Goal: Task Accomplishment & Management: Use online tool/utility

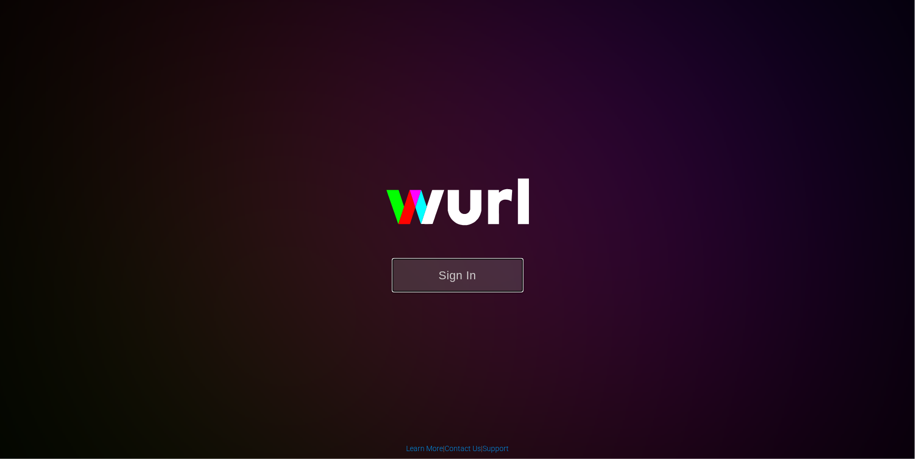
click at [499, 273] on button "Sign In" at bounding box center [458, 275] width 132 height 34
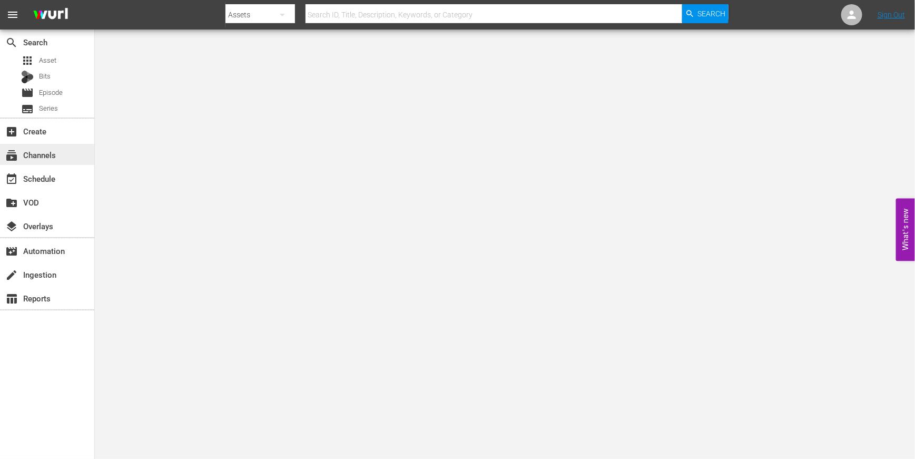
click at [52, 156] on div "subscriptions Channels" at bounding box center [29, 153] width 59 height 9
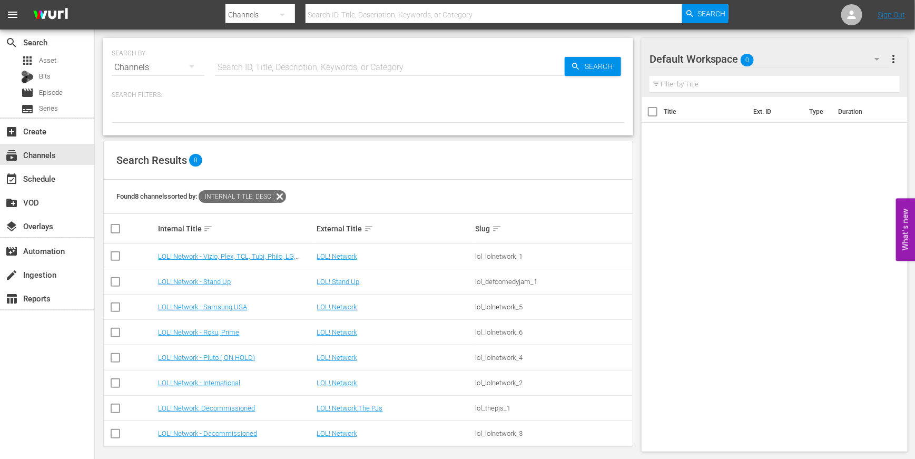
scroll to position [6, 0]
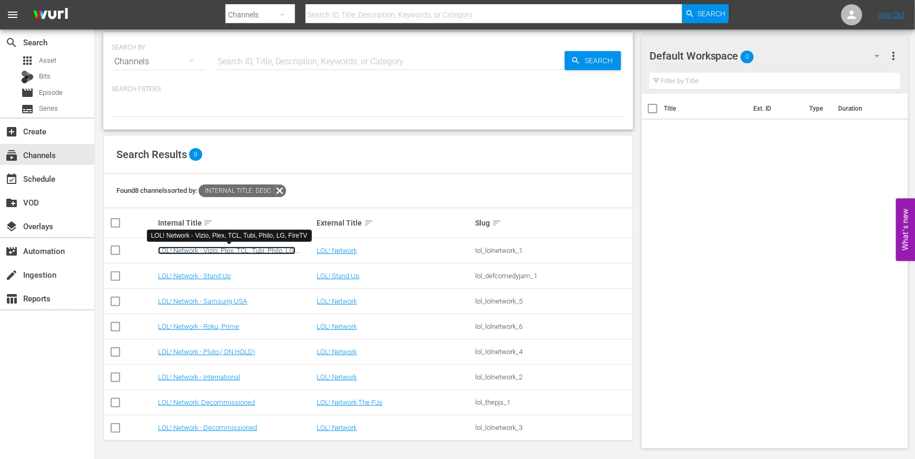
click at [231, 248] on link "LOL! Network - Vizio, Plex, TCL, Tubi, Philo, LG, FireTV" at bounding box center [226, 254] width 137 height 16
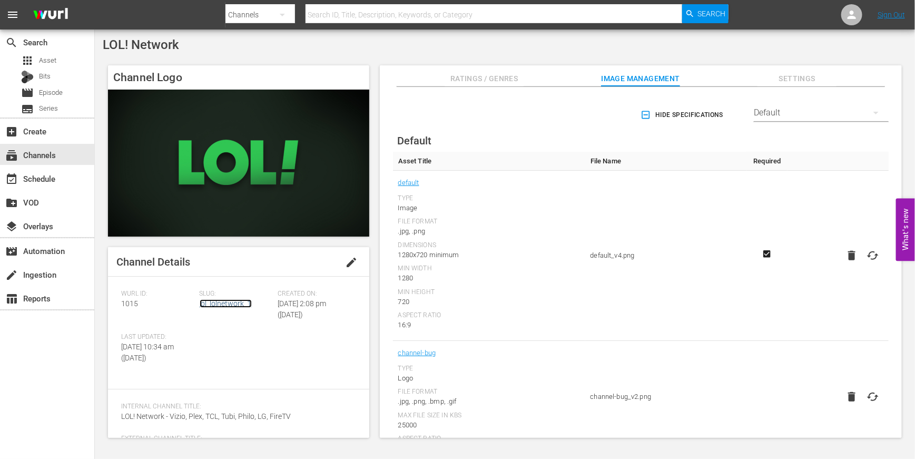
click at [241, 303] on link "lol_lolnetwork_1" at bounding box center [226, 303] width 52 height 8
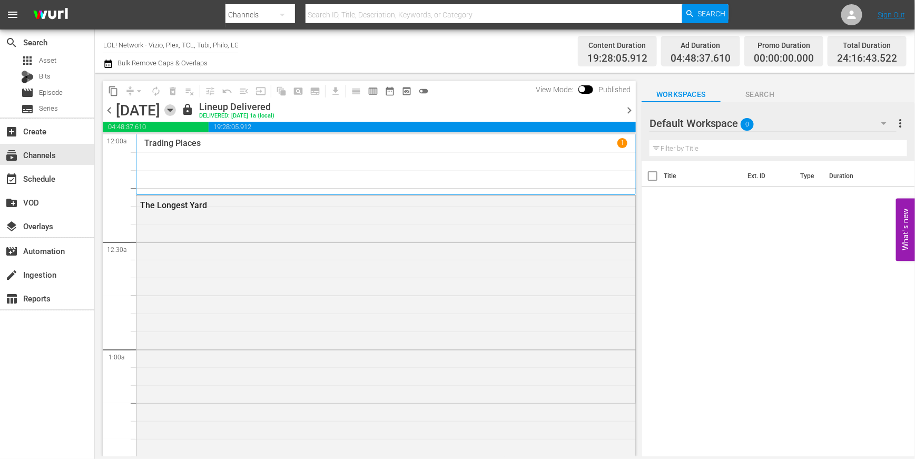
click at [176, 110] on icon "button" at bounding box center [170, 110] width 12 height 12
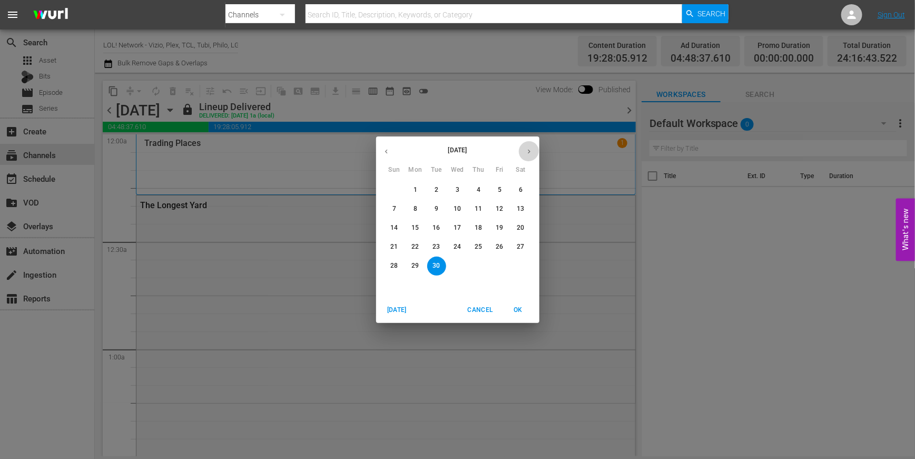
click at [530, 153] on icon "button" at bounding box center [529, 151] width 8 height 8
click at [476, 246] on p "23" at bounding box center [478, 246] width 7 height 9
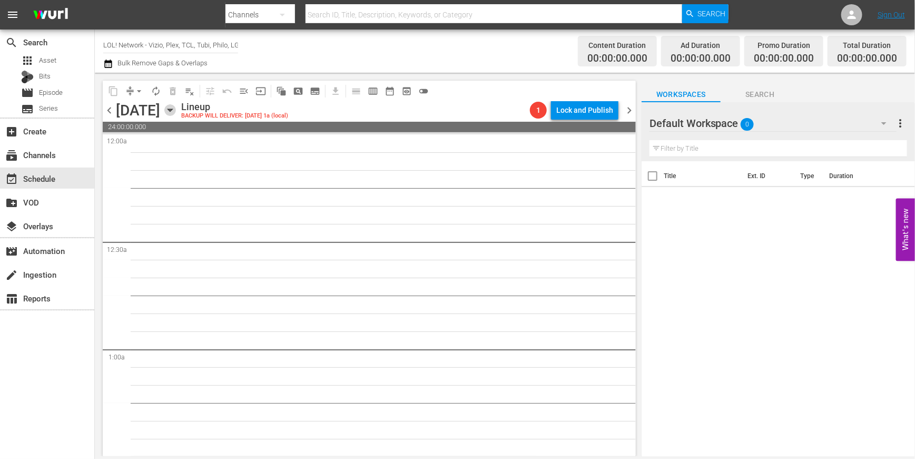
click at [176, 112] on icon "button" at bounding box center [170, 110] width 12 height 12
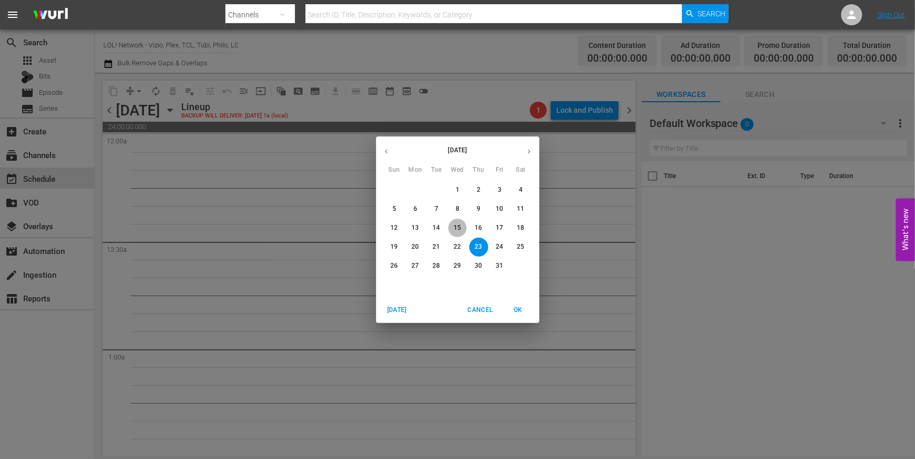
click at [449, 226] on span "15" at bounding box center [457, 227] width 19 height 9
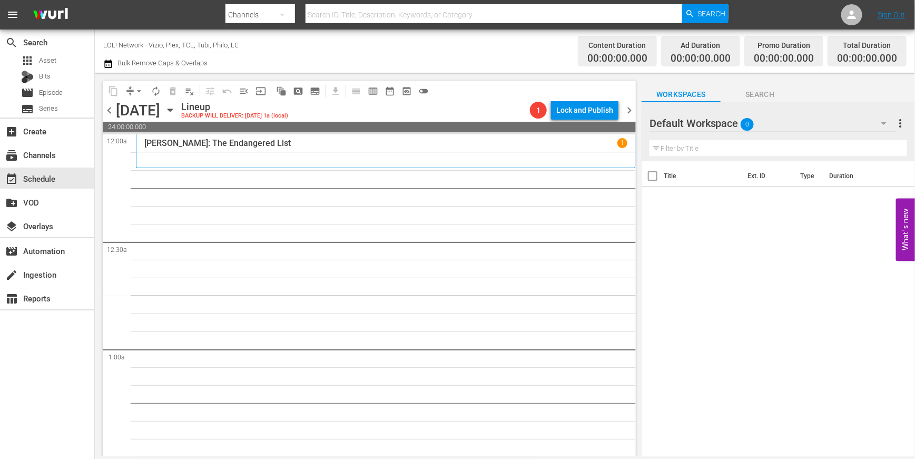
click at [176, 106] on icon "button" at bounding box center [170, 110] width 12 height 12
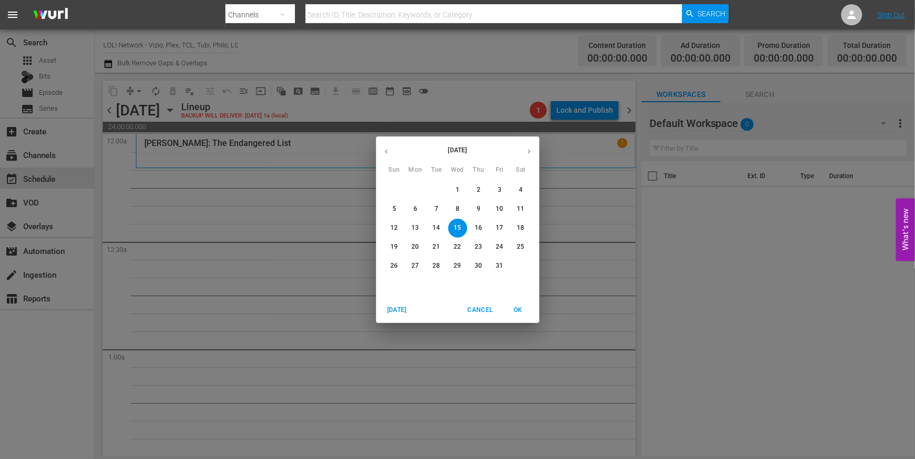
click at [433, 219] on button "14" at bounding box center [436, 228] width 19 height 19
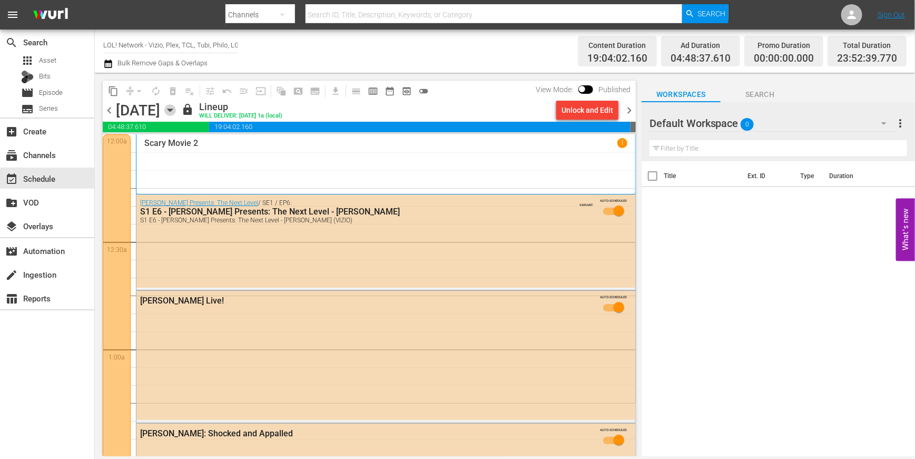
click at [176, 111] on icon "button" at bounding box center [170, 110] width 12 height 12
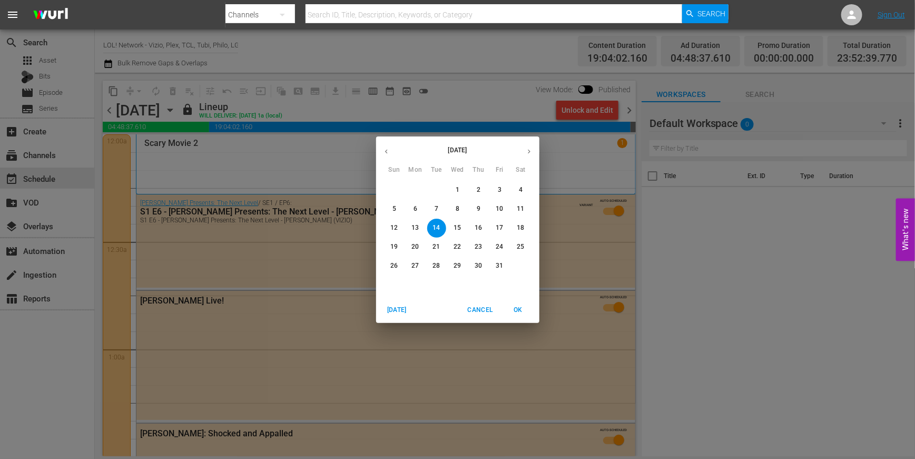
click at [247, 147] on div "October 2025 Sun Mon Tue Wed Thu Fri Sat 28 29 30 1 2 3 4 5 6 7 8 9 10 11 12 13…" at bounding box center [457, 229] width 915 height 459
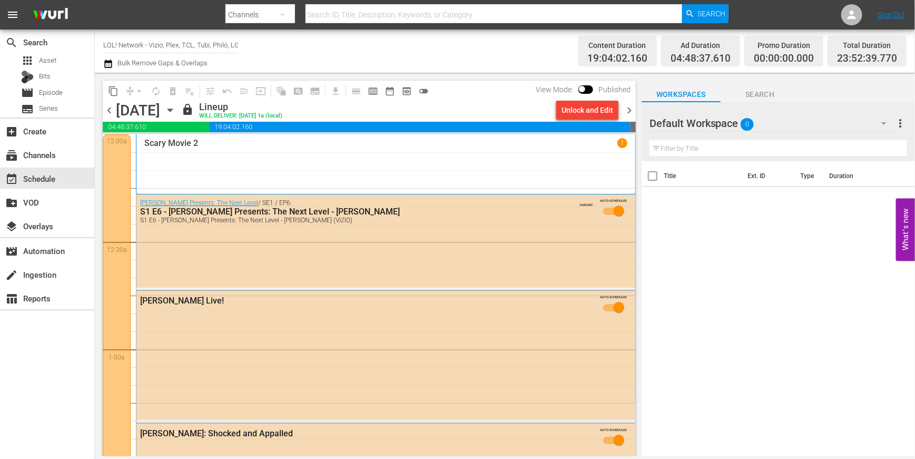
click at [177, 49] on input "LOL! Network - Vizio, Plex, TCL, Tubi, Philo, LG, FireTV" at bounding box center [170, 44] width 135 height 25
click at [62, 175] on div "event_available Schedule" at bounding box center [47, 177] width 94 height 21
click at [67, 149] on div "subscriptions Channels" at bounding box center [47, 154] width 94 height 21
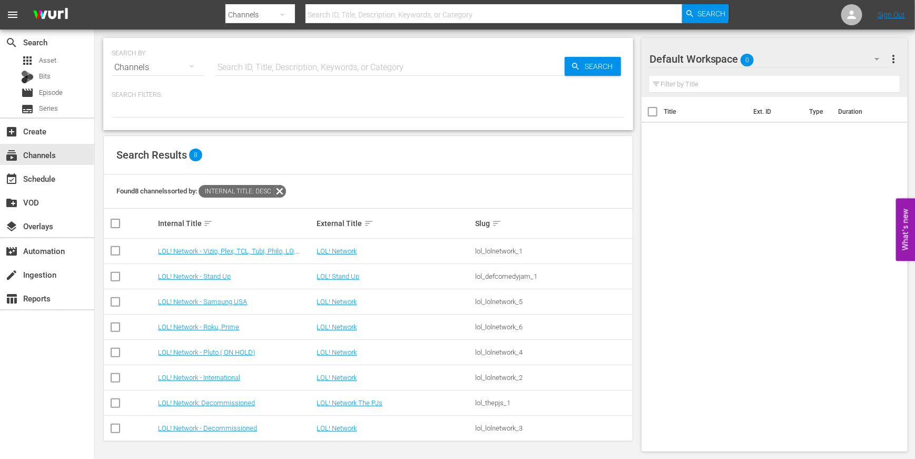
scroll to position [1, 0]
click at [232, 320] on td "LOL! Network - Roku, Prime" at bounding box center [235, 326] width 159 height 25
click at [231, 323] on link "LOL! Network - Roku, Prime" at bounding box center [198, 326] width 81 height 8
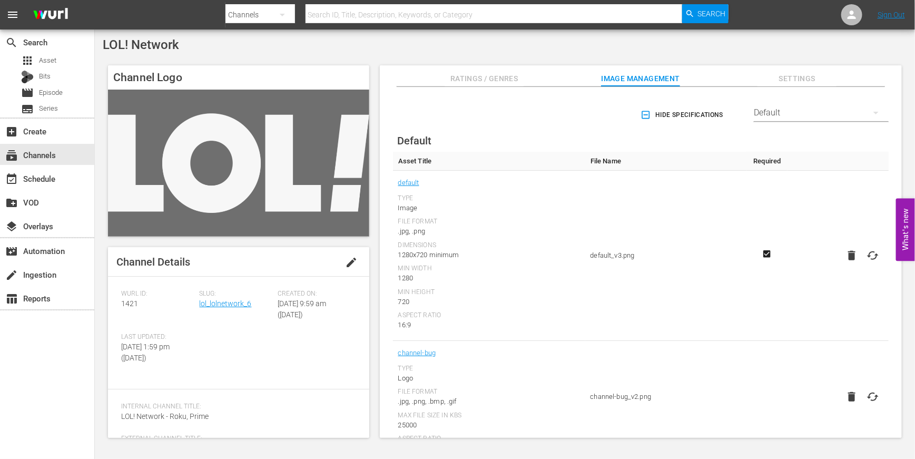
click at [235, 309] on div "Slug: lol_lolnetwork_6" at bounding box center [239, 311] width 78 height 43
click at [236, 302] on link "lol_lolnetwork_6" at bounding box center [226, 303] width 52 height 8
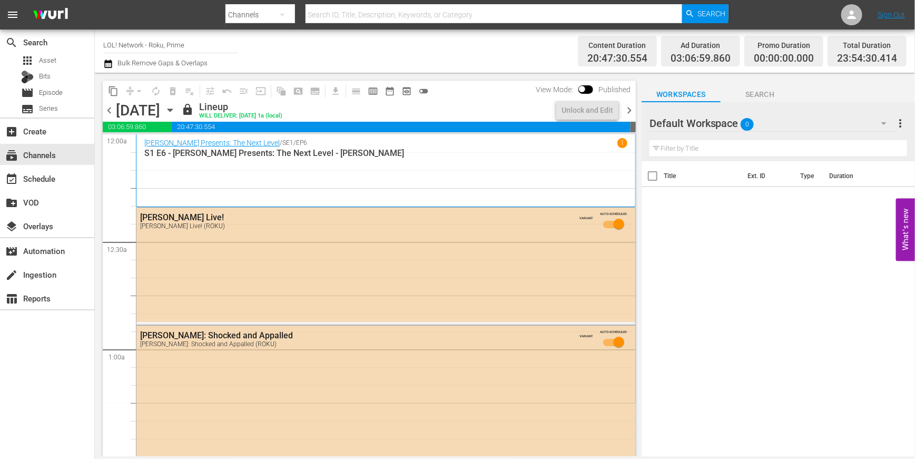
click at [179, 117] on div "Tuesday, October 14th October 14th" at bounding box center [147, 110] width 63 height 17
click at [176, 107] on icon "button" at bounding box center [170, 110] width 12 height 12
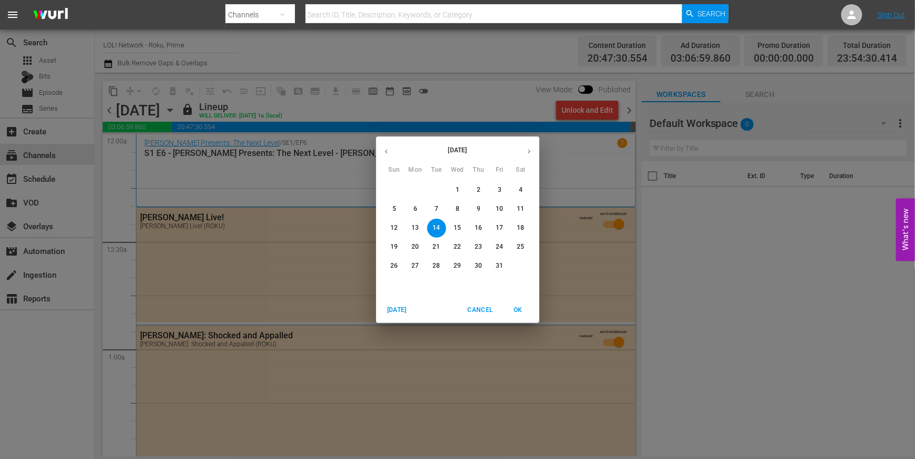
click at [459, 229] on p "15" at bounding box center [456, 227] width 7 height 9
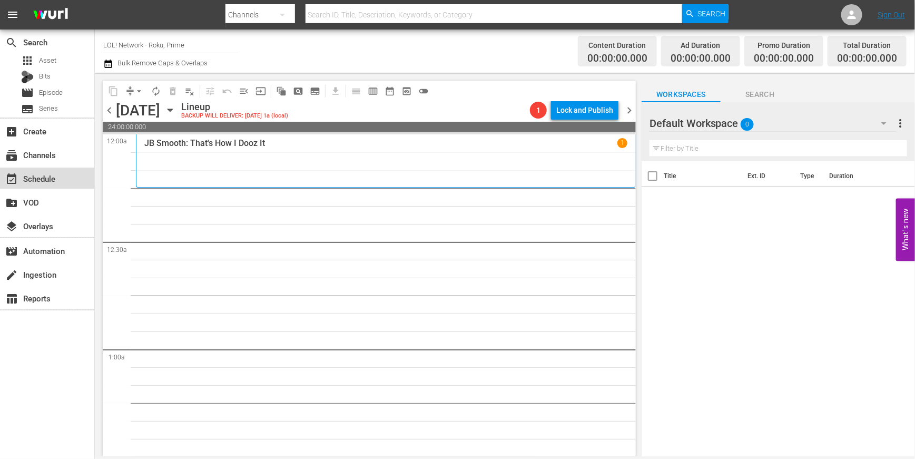
click at [59, 175] on div "event_available Schedule" at bounding box center [47, 177] width 94 height 21
click at [62, 156] on div "subscriptions Channels" at bounding box center [47, 154] width 94 height 21
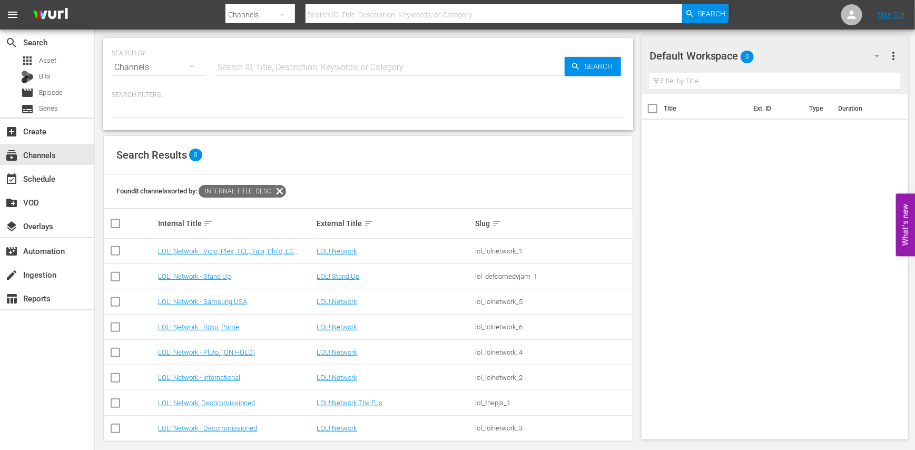
scroll to position [9, 0]
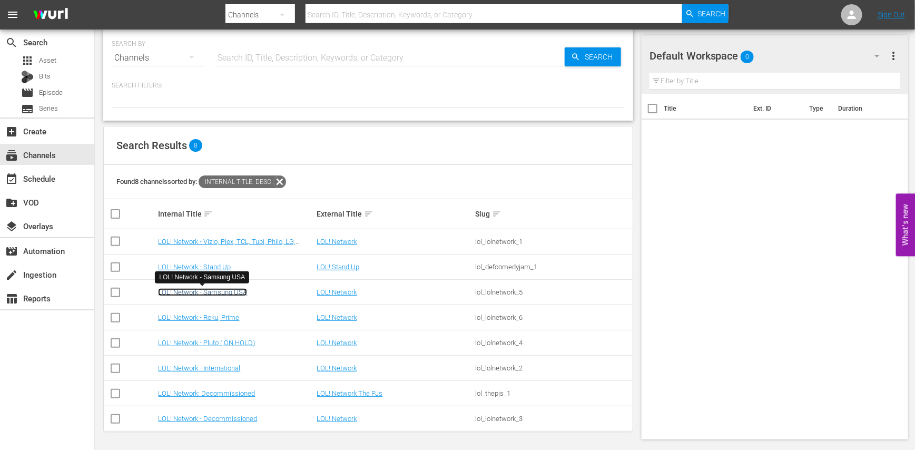
click at [219, 289] on link "LOL! Network - Samsung USA" at bounding box center [202, 292] width 89 height 8
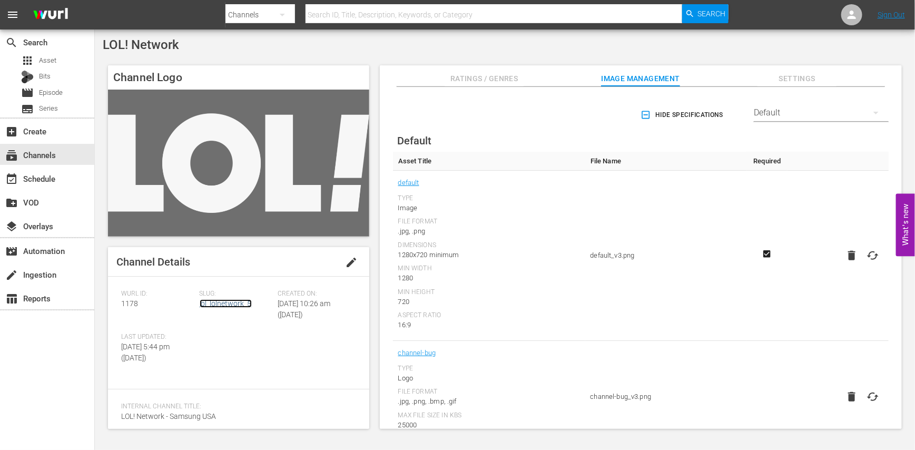
click at [223, 302] on link "lol_lolnetwork_5" at bounding box center [226, 303] width 52 height 8
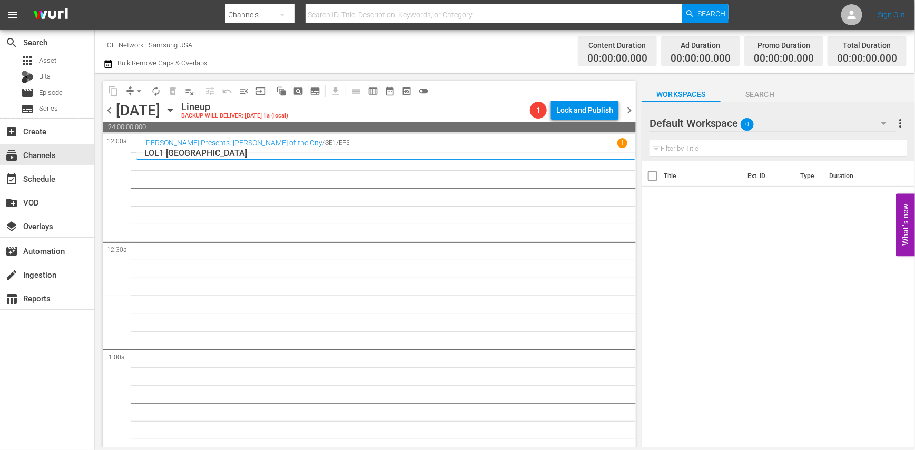
click at [179, 118] on div "Wednesday, October 15th October 15th" at bounding box center [147, 110] width 63 height 17
click at [176, 113] on icon "button" at bounding box center [170, 110] width 12 height 12
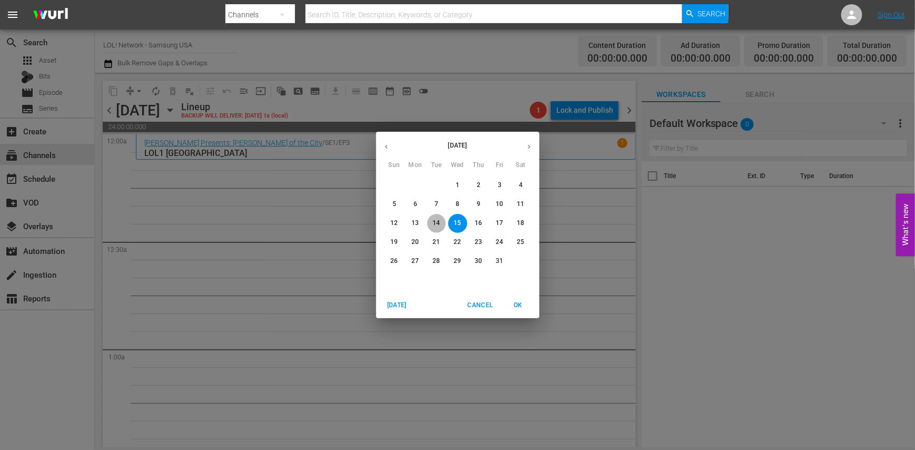
click at [437, 227] on p "14" at bounding box center [435, 223] width 7 height 9
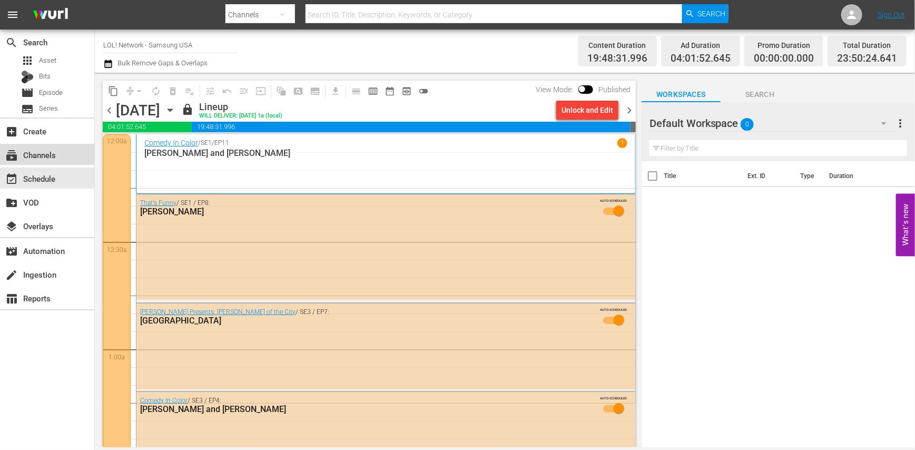
click at [59, 159] on div "subscriptions Channels" at bounding box center [47, 154] width 94 height 21
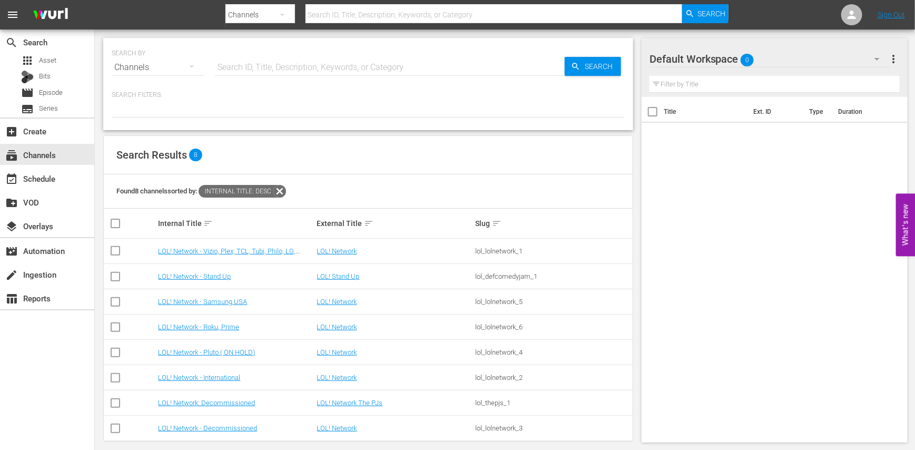
scroll to position [9, 0]
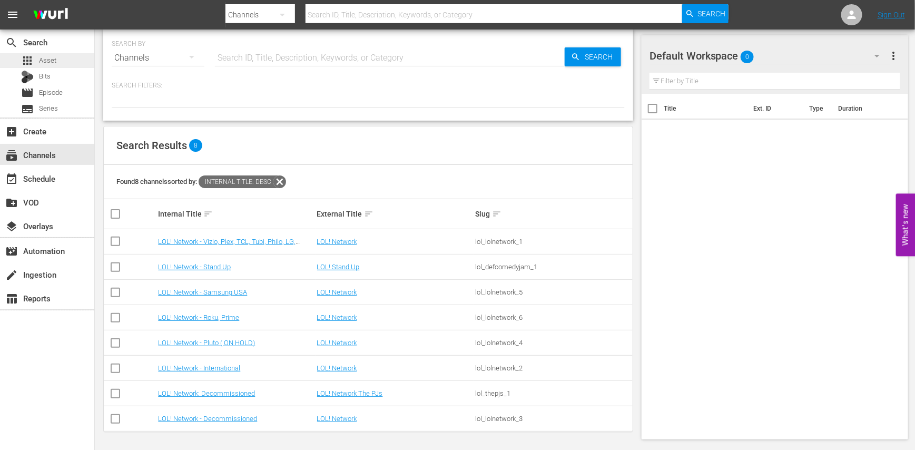
click at [60, 60] on div "apps Asset" at bounding box center [47, 60] width 94 height 15
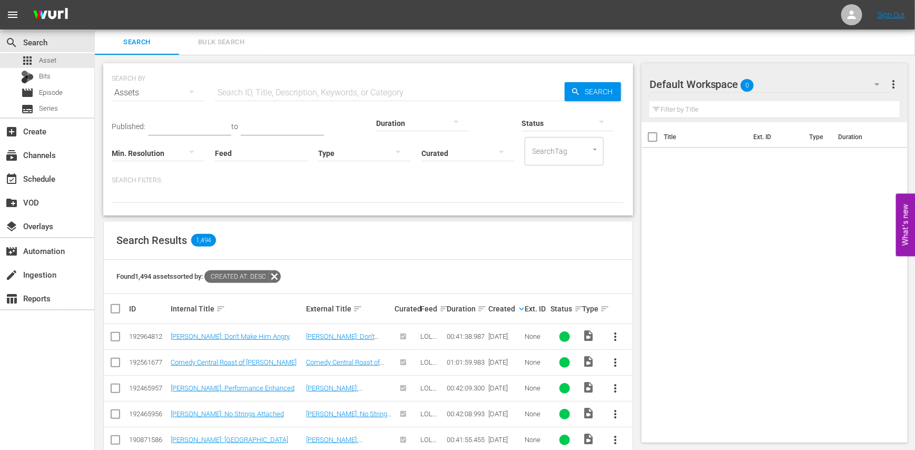
scroll to position [3, 0]
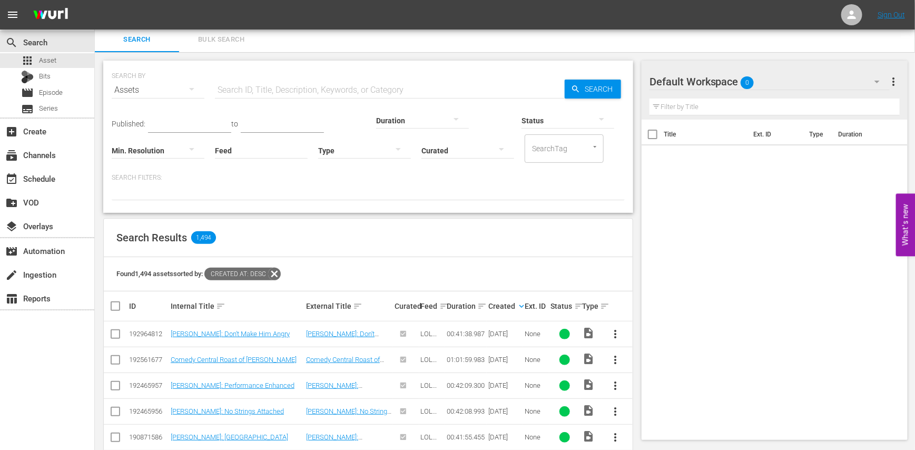
click at [54, 164] on div "subscriptions Channels" at bounding box center [47, 154] width 94 height 24
click at [54, 158] on div "subscriptions Channels" at bounding box center [29, 153] width 59 height 9
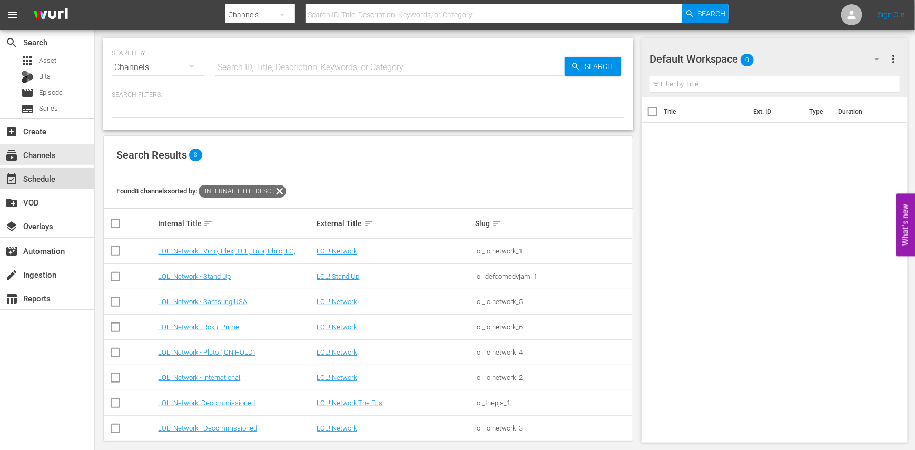
click at [22, 180] on div "event_available Schedule" at bounding box center [29, 176] width 59 height 9
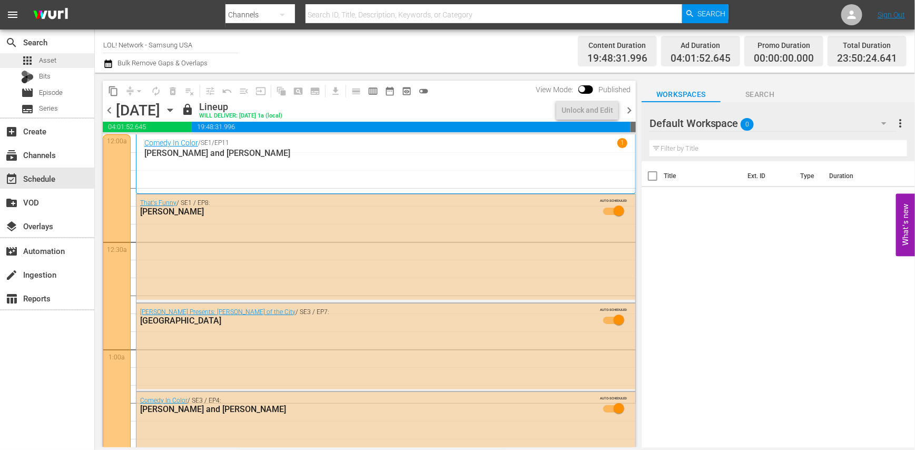
click at [49, 67] on div "apps Asset" at bounding box center [38, 60] width 35 height 15
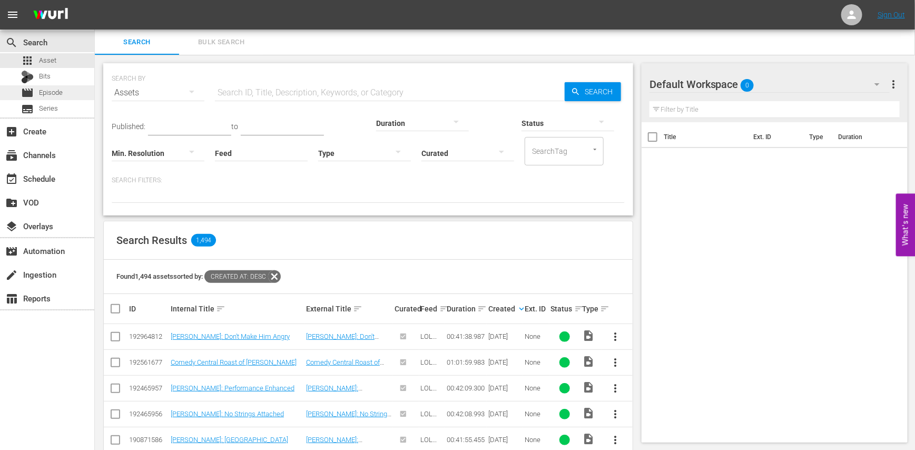
click at [58, 95] on span "Episode" at bounding box center [51, 92] width 24 height 11
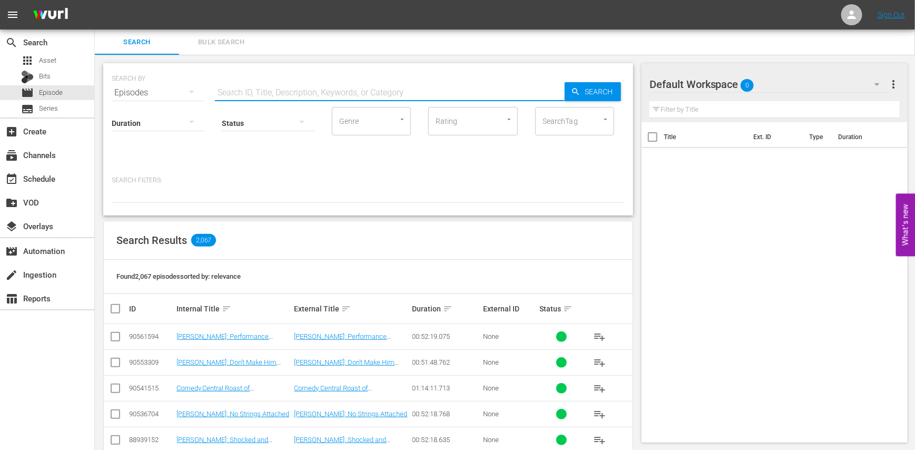
click at [314, 89] on input "text" at bounding box center [390, 92] width 350 height 25
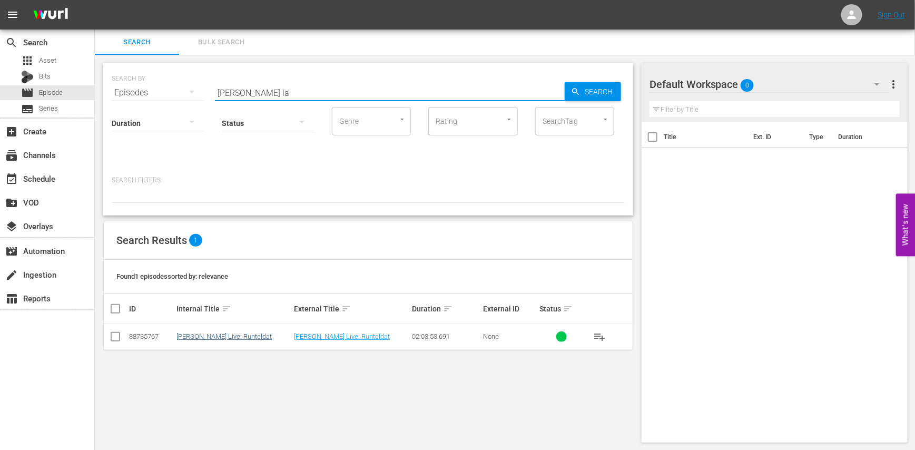
type input "martin la"
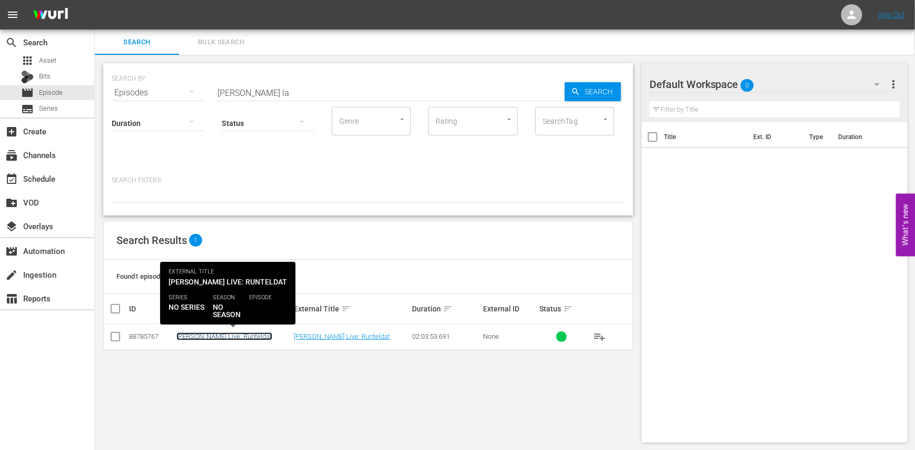
click at [243, 335] on link "Martin Lawrence Live: Runteldat" at bounding box center [224, 336] width 96 height 8
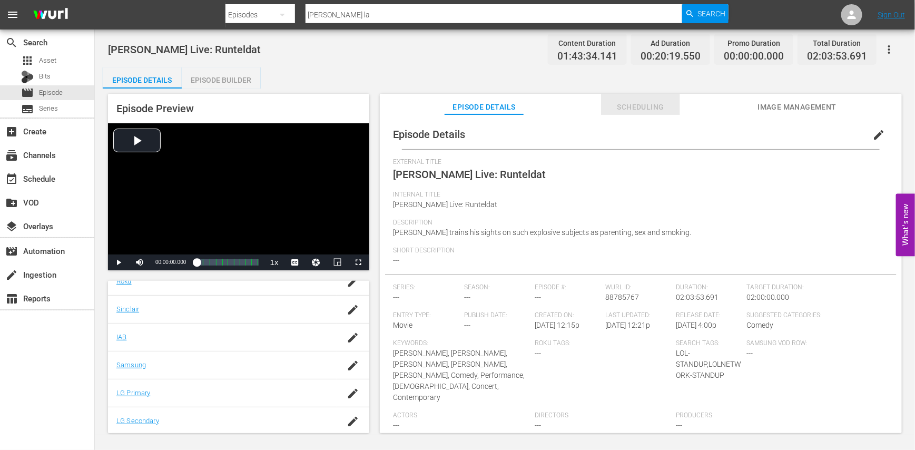
click at [645, 112] on span "Scheduling" at bounding box center [640, 107] width 79 height 13
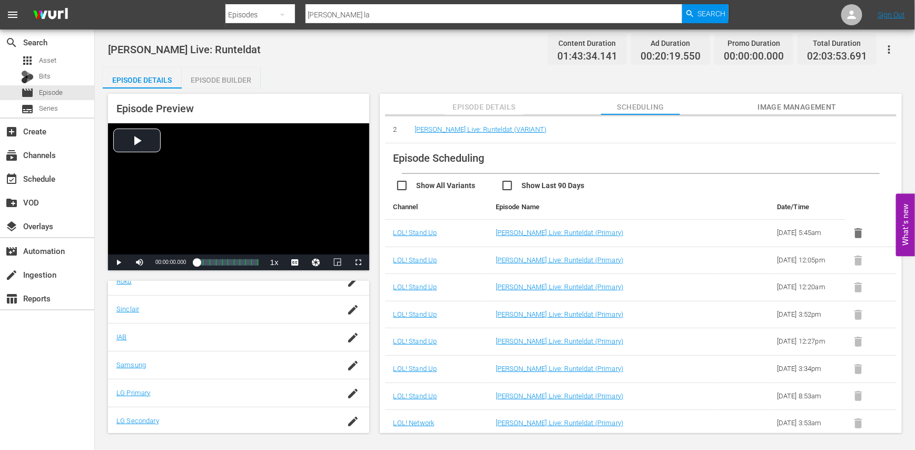
scroll to position [161, 0]
click at [601, 274] on td "Martin Lawrence Live: Runteldat (Primary)" at bounding box center [602, 287] width 230 height 27
click at [48, 158] on div "subscriptions Channels" at bounding box center [29, 153] width 59 height 9
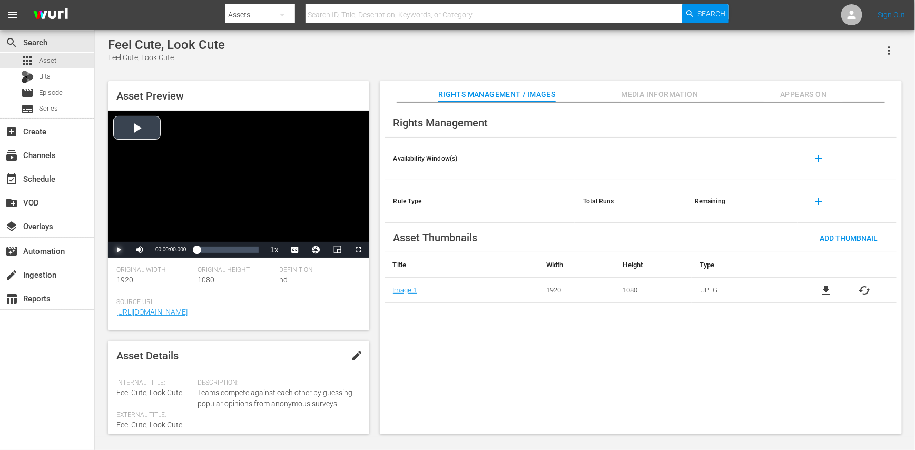
click at [119, 250] on span "Video Player" at bounding box center [119, 250] width 0 height 0
